Goal: Navigation & Orientation: Find specific page/section

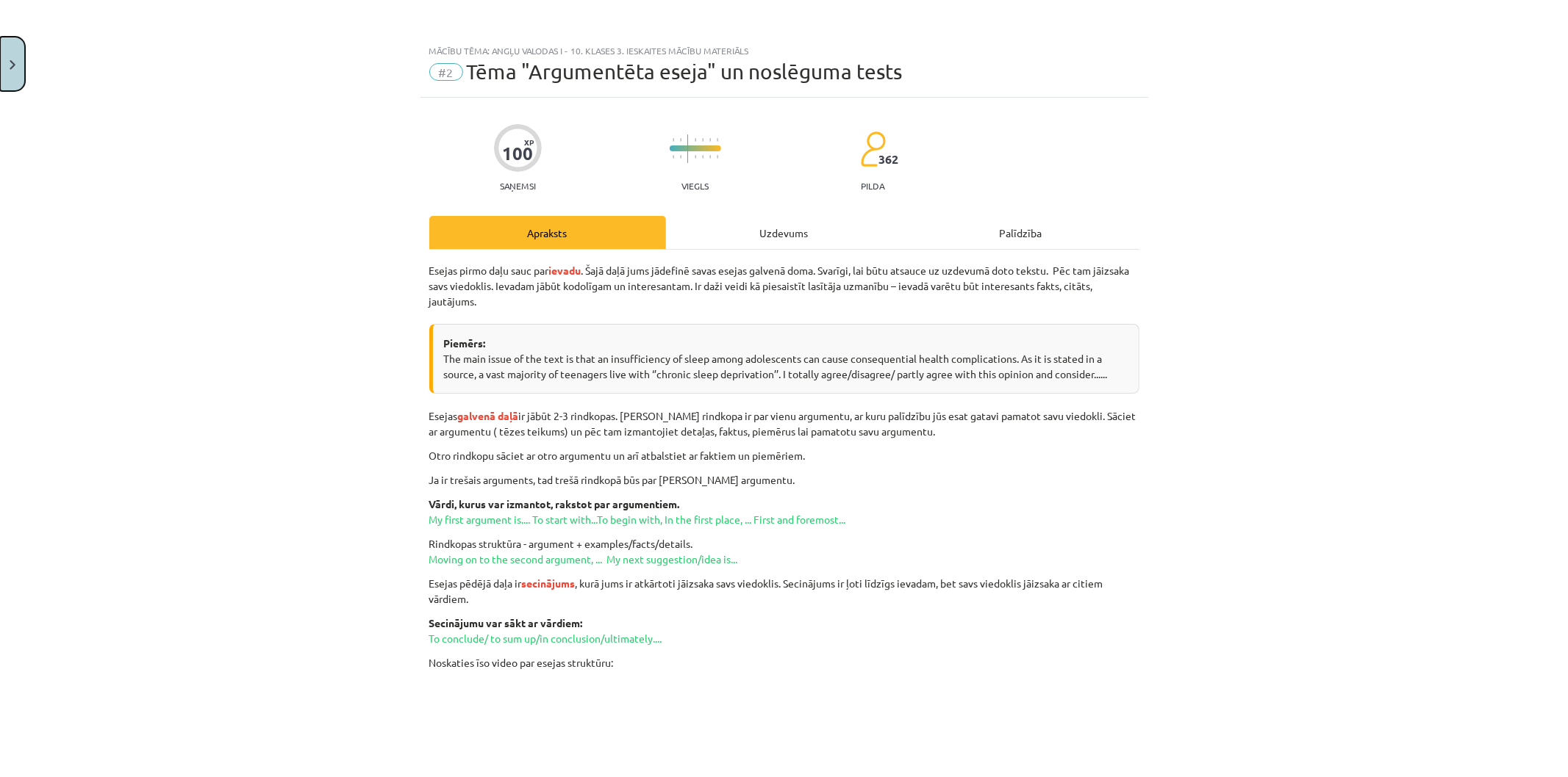
click at [3, 75] on button "Close" at bounding box center [13, 65] width 25 height 55
click at [75, 37] on div "Mācību tēma: Angļu valodas i - 10. klases 3. ieskaites mācību materiāls #2 Tēma…" at bounding box center [784, 388] width 1568 height 777
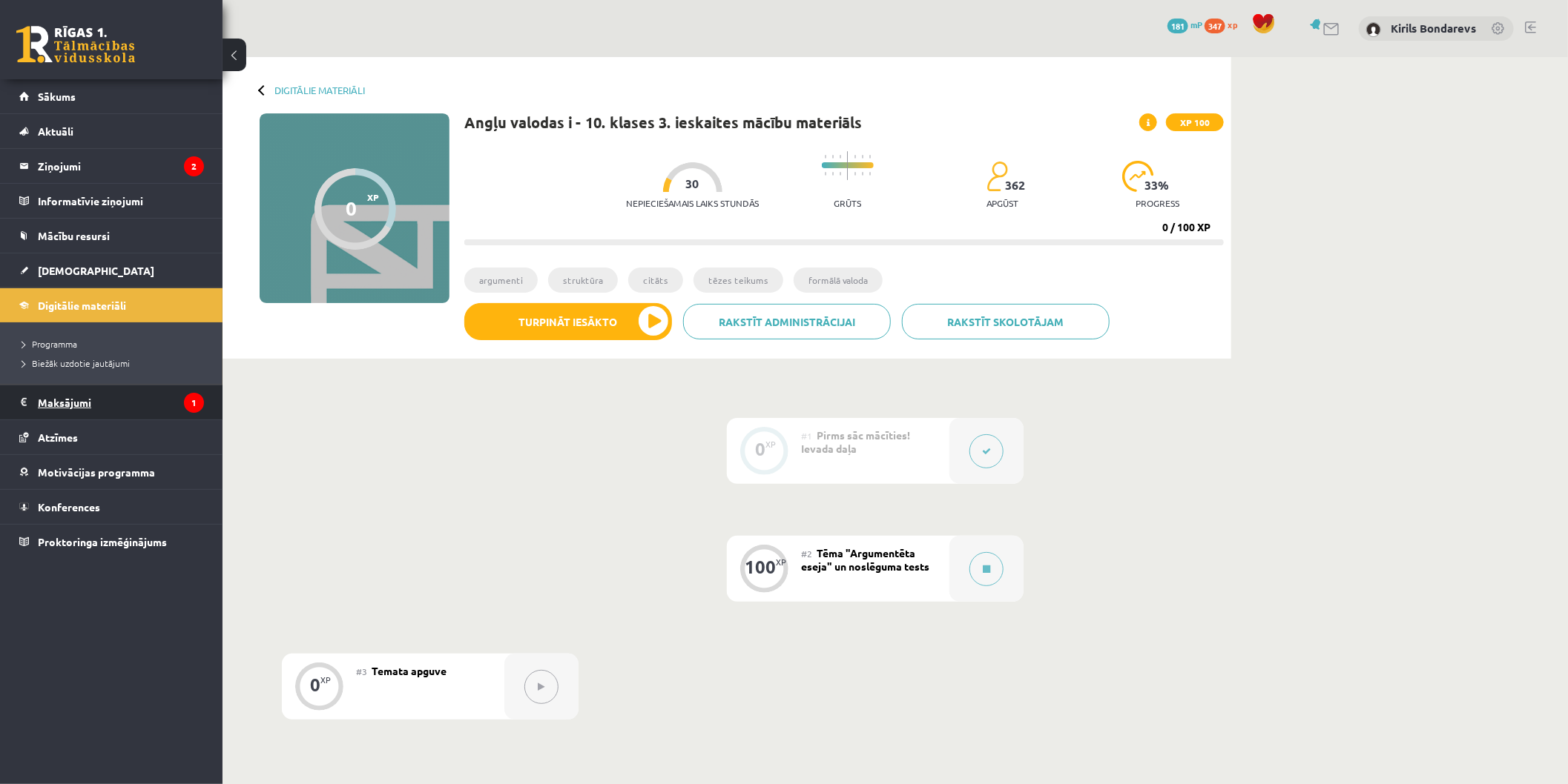
click at [104, 411] on legend "Maksājumi 1" at bounding box center [120, 402] width 166 height 35
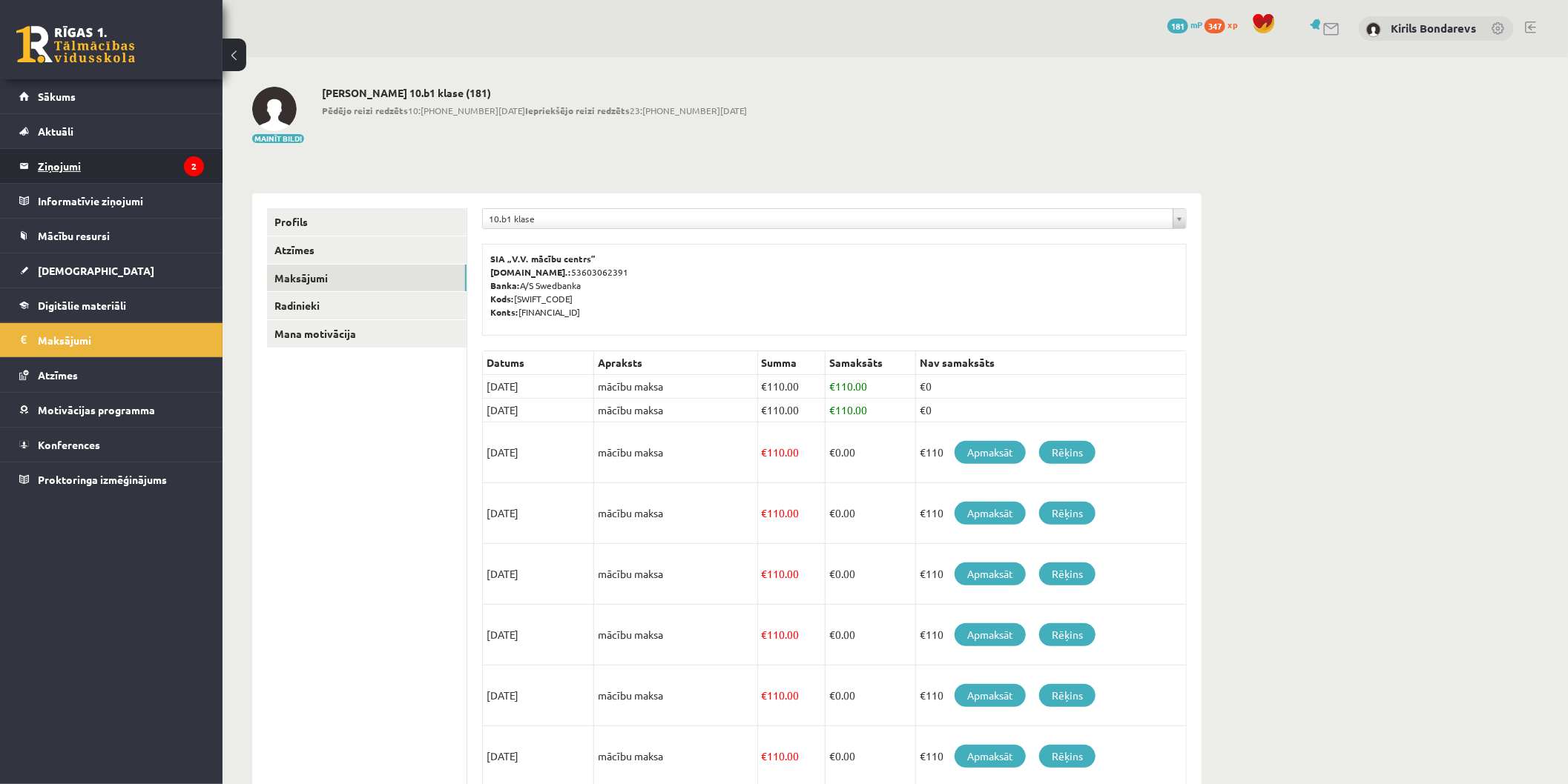
click at [84, 153] on legend "Ziņojumi 2" at bounding box center [120, 166] width 166 height 35
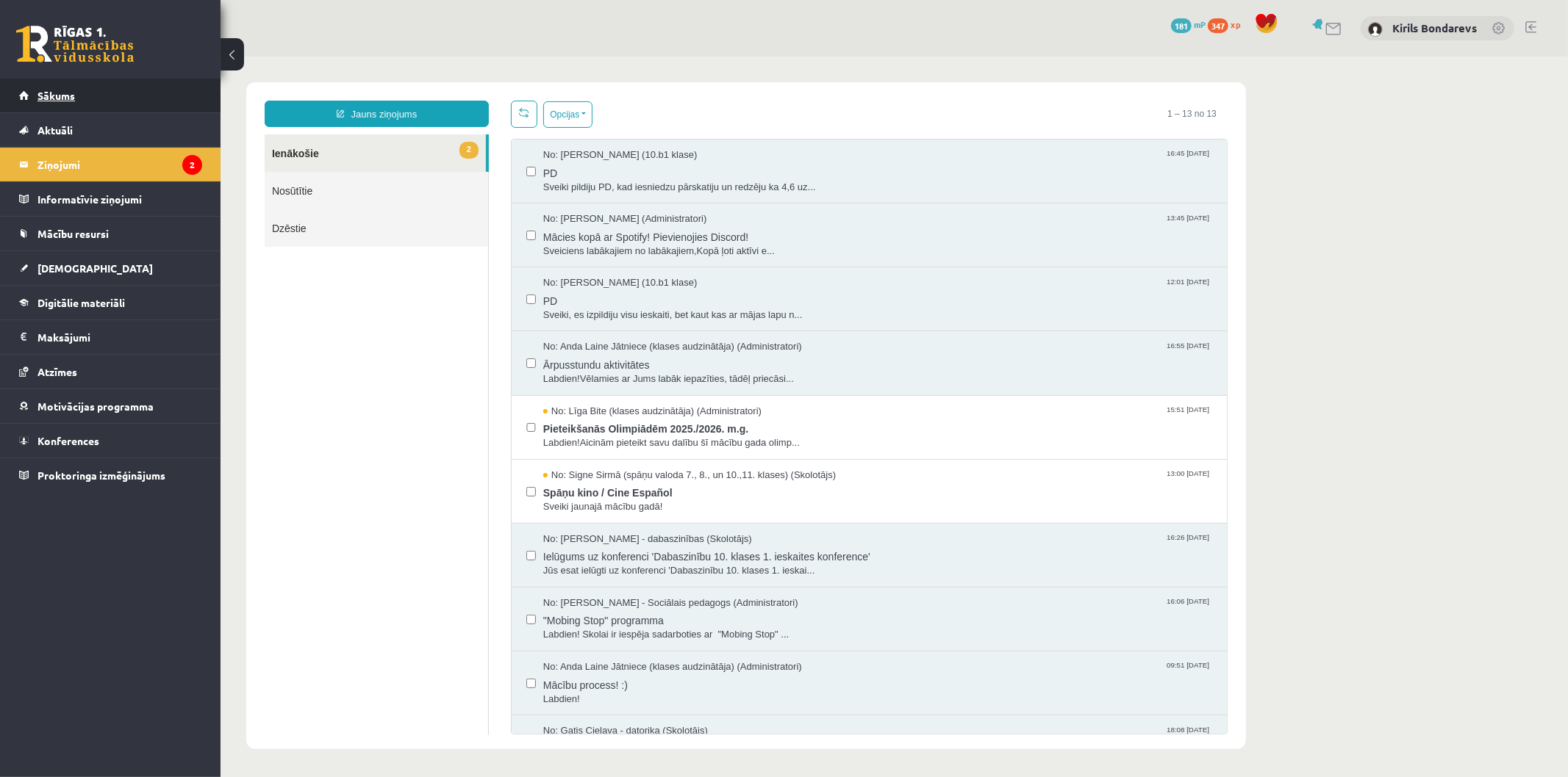
click at [69, 92] on span "Sākums" at bounding box center [56, 96] width 37 height 14
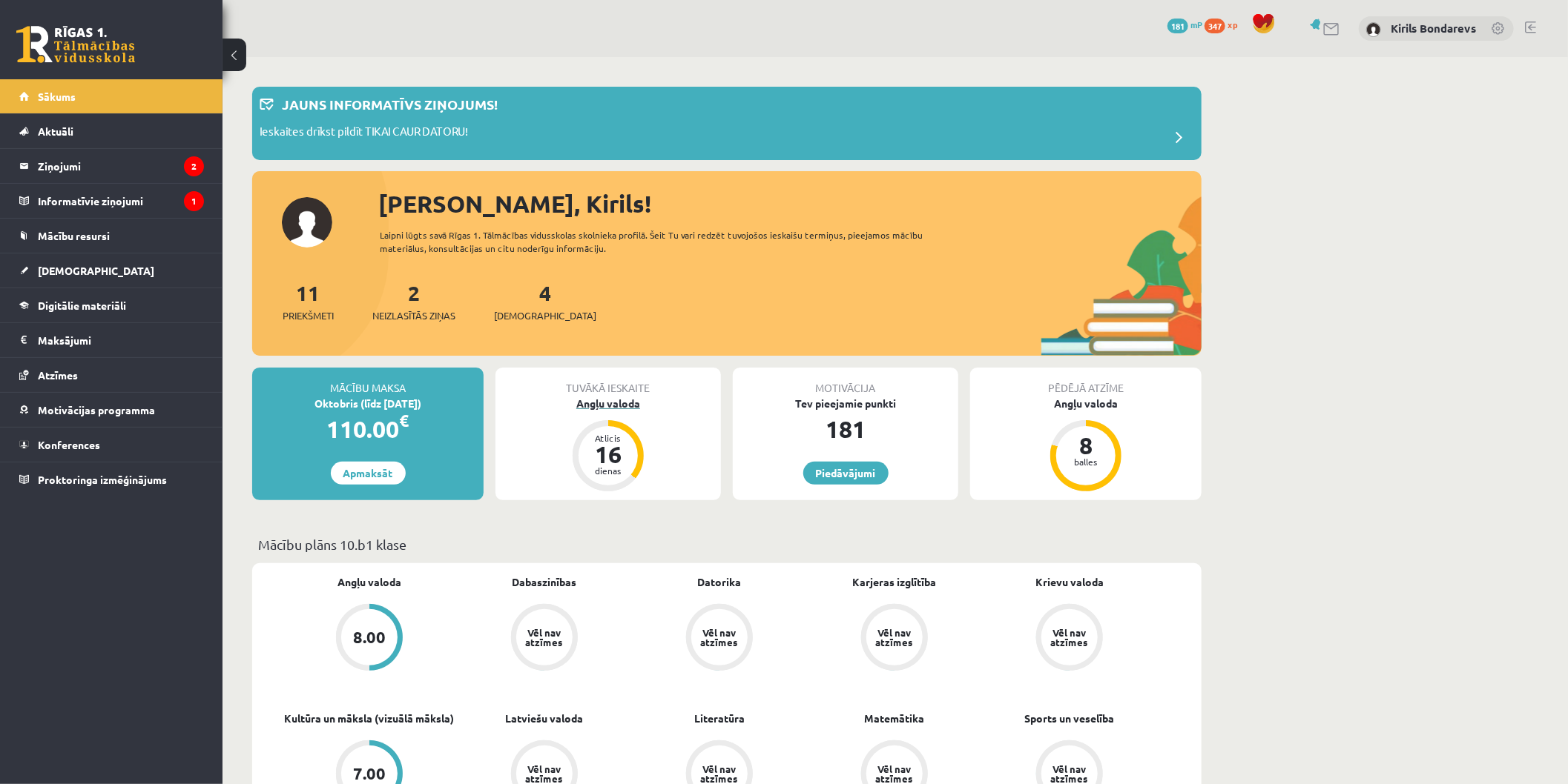
scroll to position [165, 0]
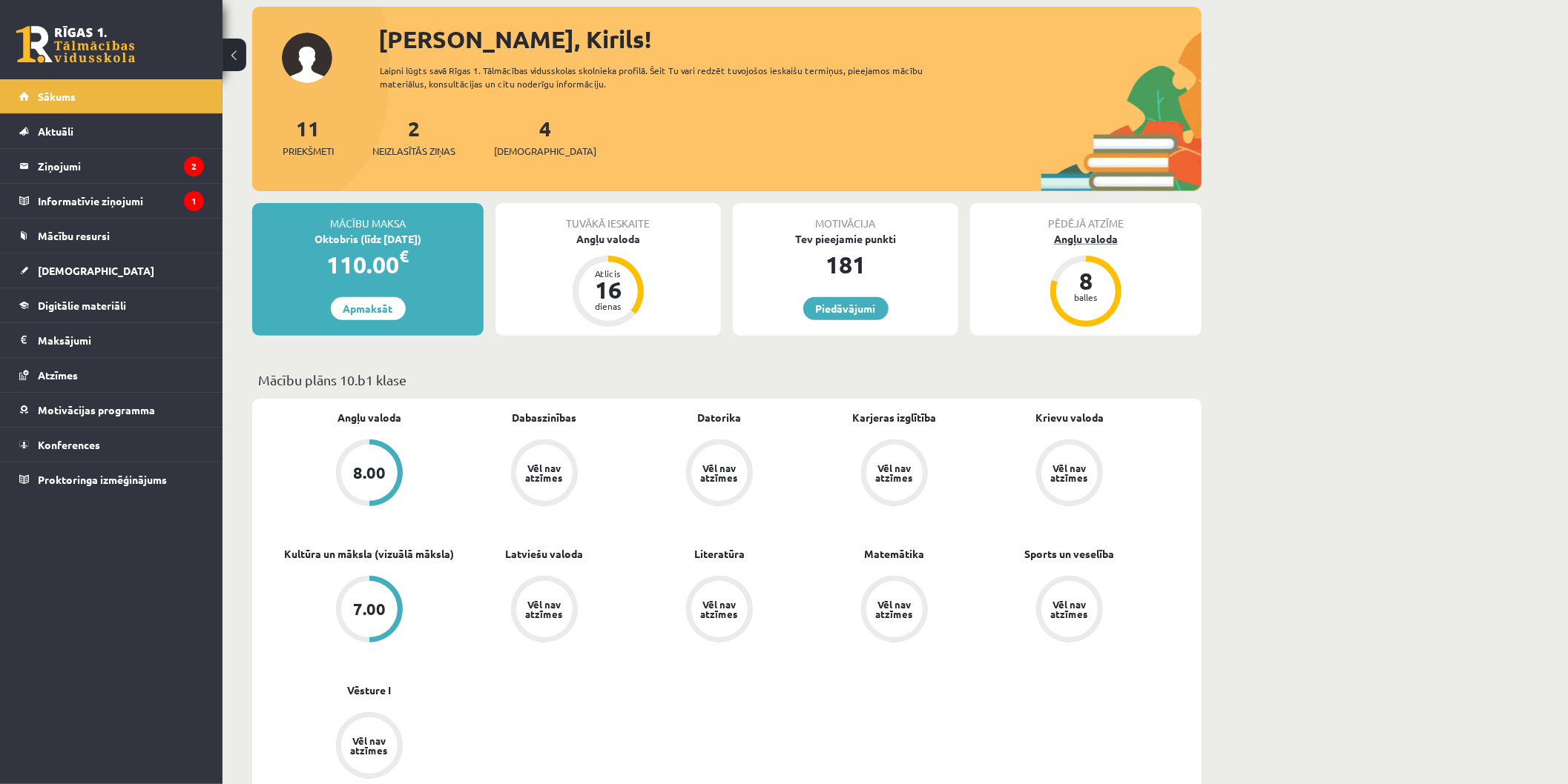
click at [1077, 291] on div "8" at bounding box center [1085, 281] width 44 height 24
